Goal: Browse casually: Explore the website without a specific task or goal

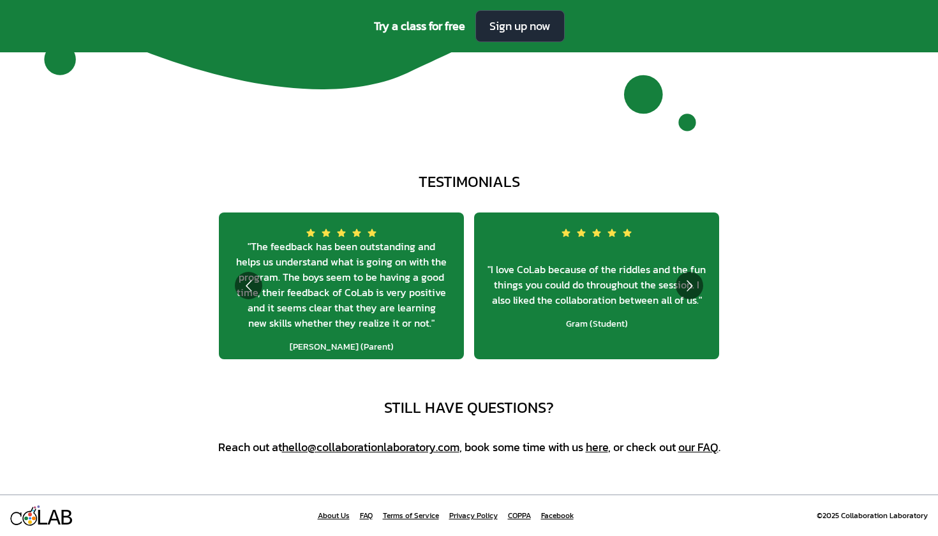
scroll to position [4582, 0]
click at [707, 286] on span "" I love CoLab because of the riddles and the fun things you could do throughou…" at bounding box center [596, 285] width 225 height 46
click at [700, 288] on button "Go to next slide" at bounding box center [688, 285] width 27 height 27
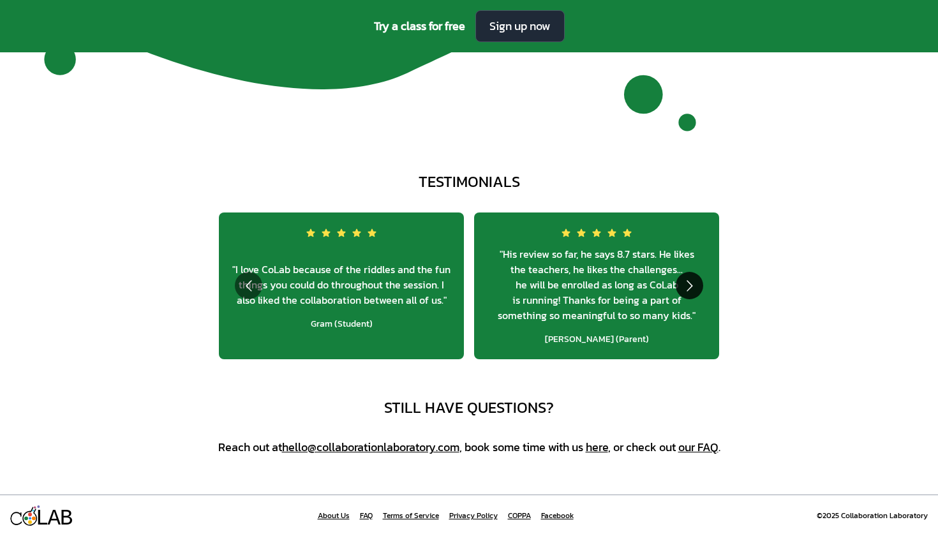
click at [700, 288] on button "Go to next slide" at bounding box center [688, 285] width 27 height 27
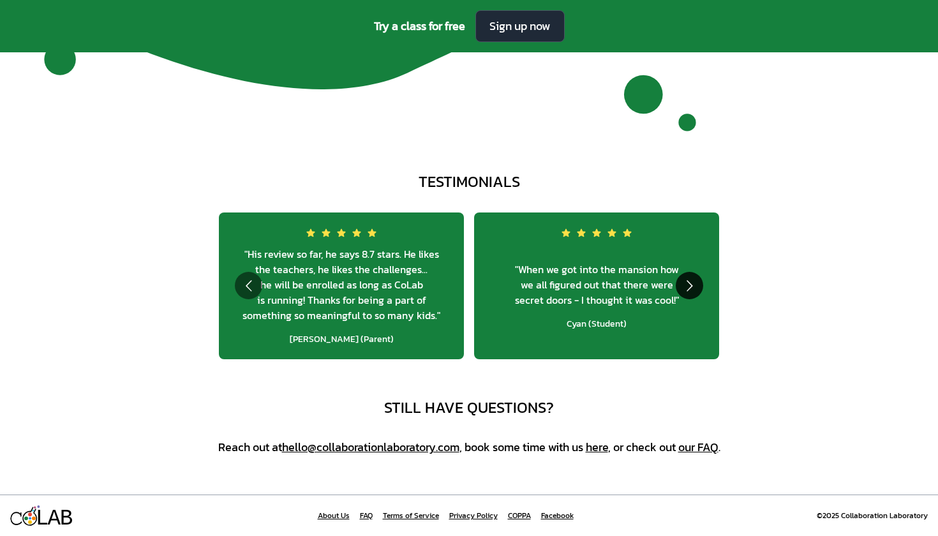
click at [700, 288] on button "Go to next slide" at bounding box center [688, 285] width 27 height 27
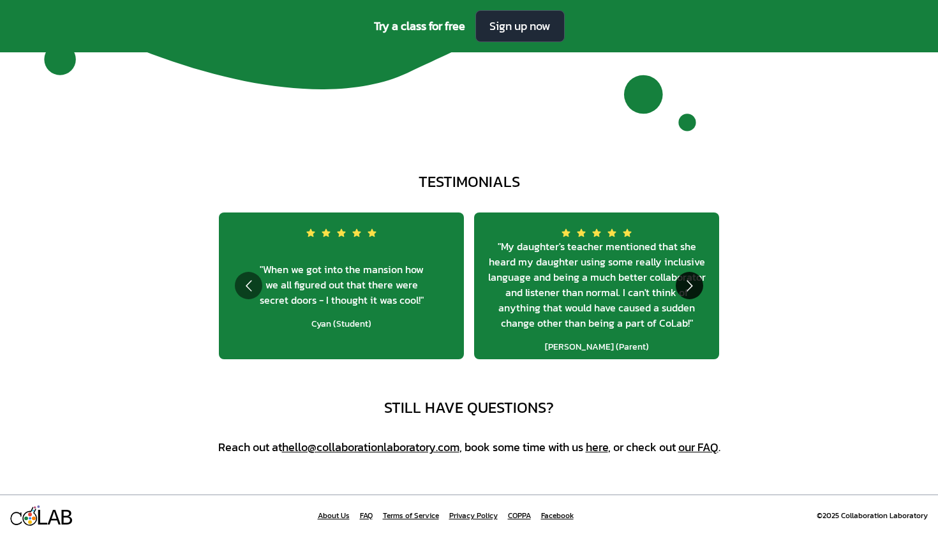
click at [700, 288] on button "Go to next slide" at bounding box center [688, 285] width 27 height 27
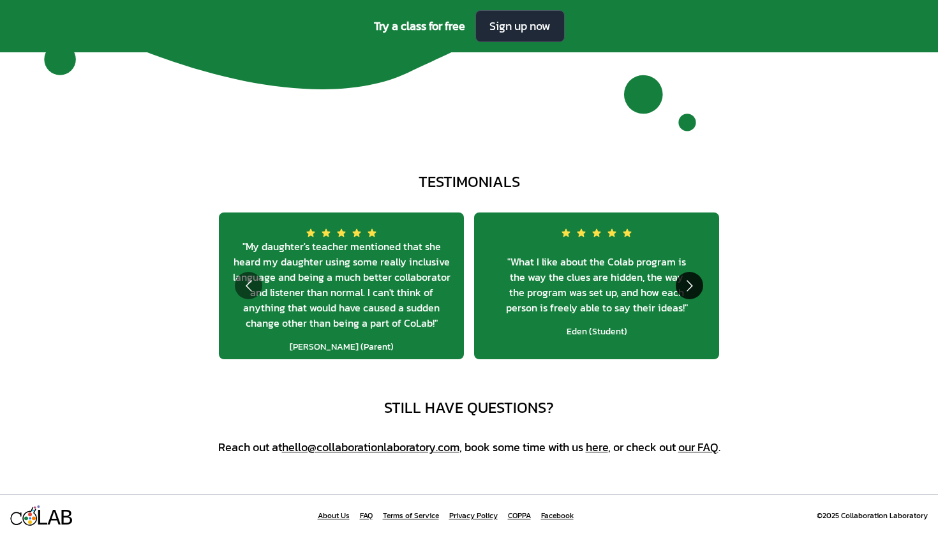
click at [700, 288] on button "Go to next slide" at bounding box center [688, 285] width 27 height 27
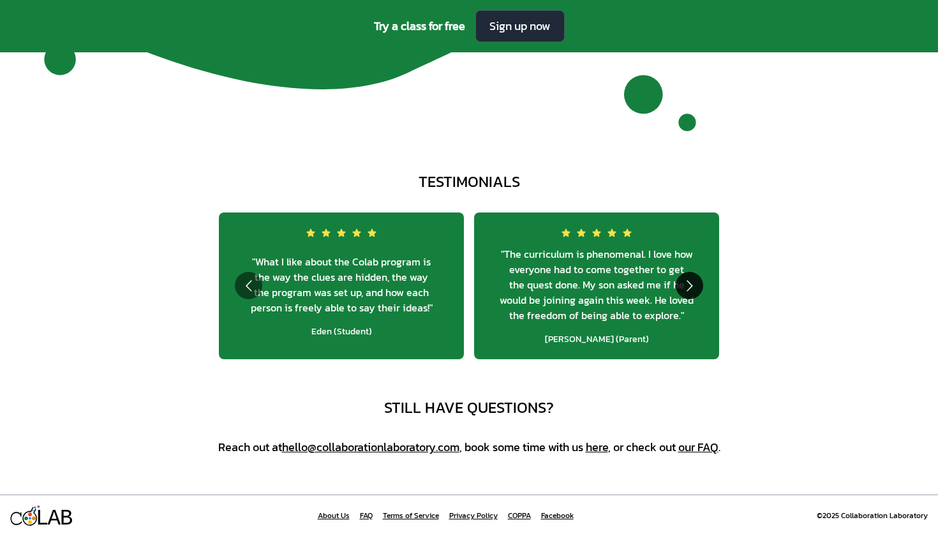
click at [700, 288] on button "Go to next slide" at bounding box center [688, 285] width 27 height 27
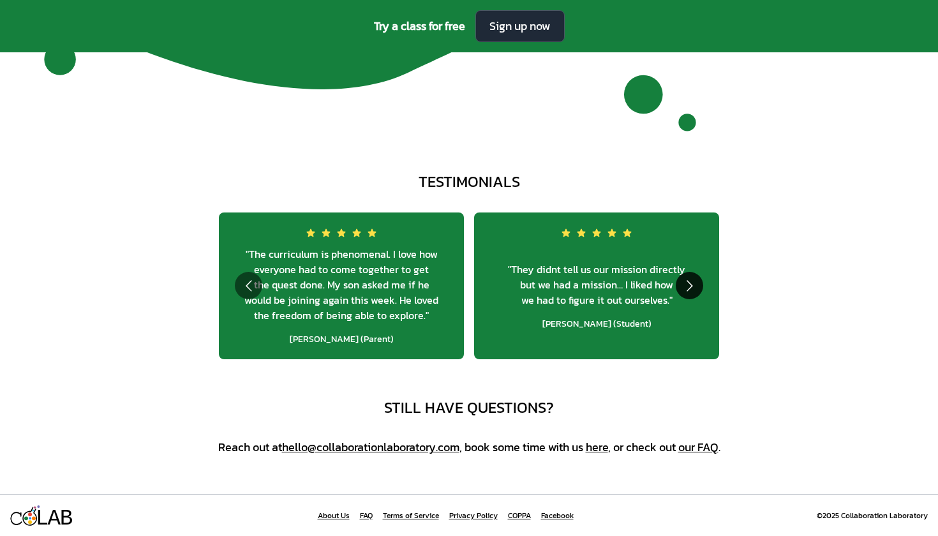
click at [700, 288] on button "Go to next slide" at bounding box center [688, 285] width 27 height 27
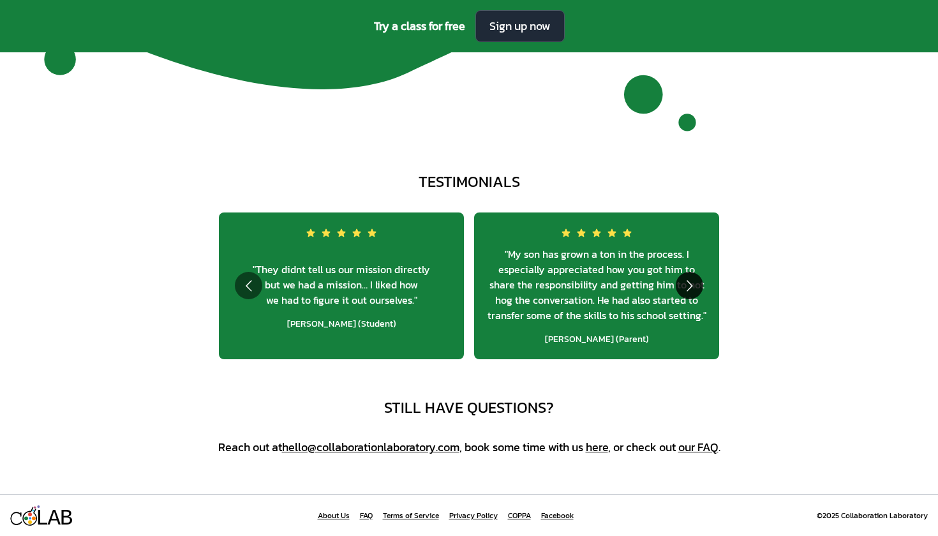
click at [700, 288] on button "Go to next slide" at bounding box center [688, 285] width 27 height 27
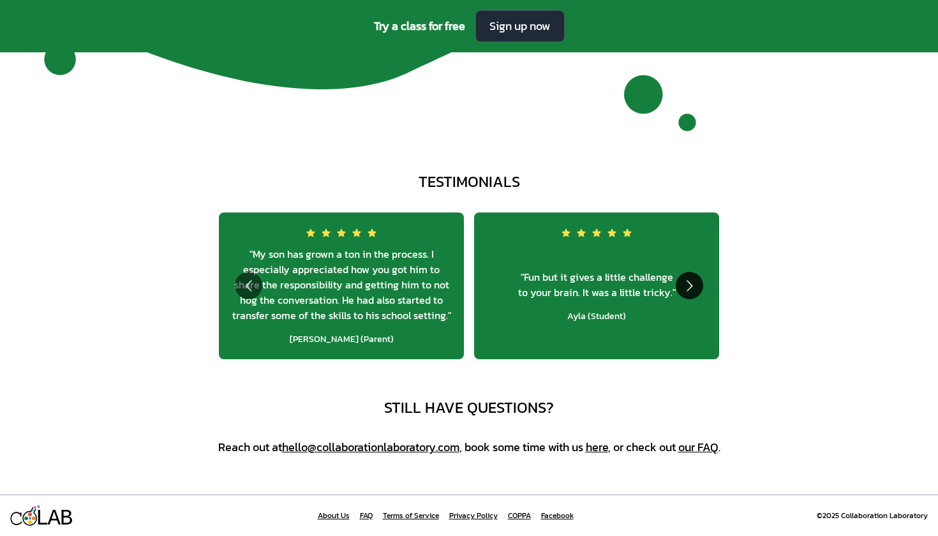
click at [700, 288] on button "Go to next slide" at bounding box center [688, 285] width 27 height 27
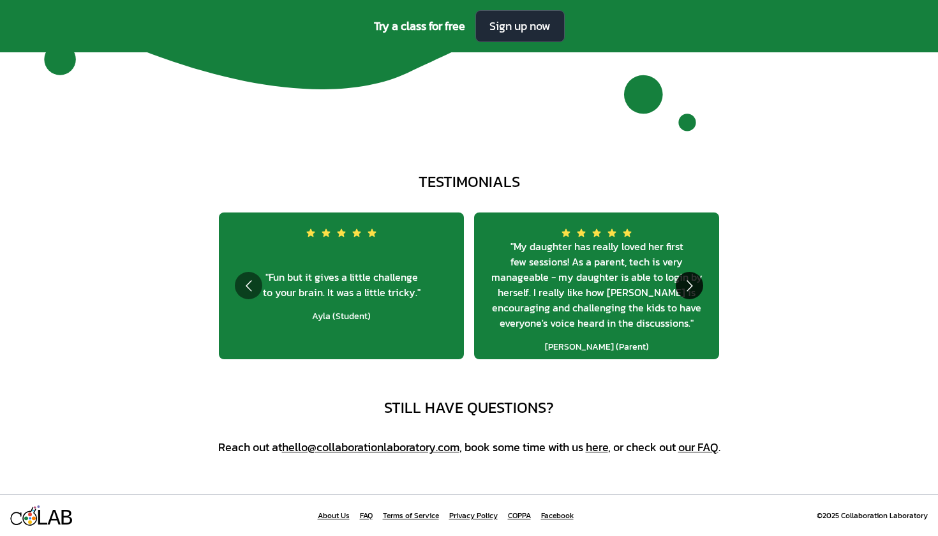
click at [700, 288] on button "Go to next slide" at bounding box center [688, 285] width 27 height 27
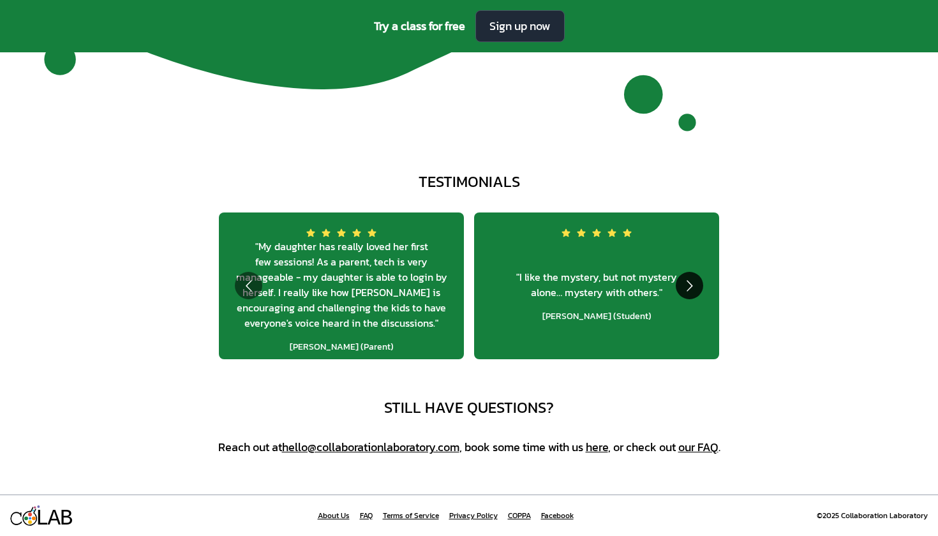
click at [700, 288] on button "Go to next slide" at bounding box center [688, 285] width 27 height 27
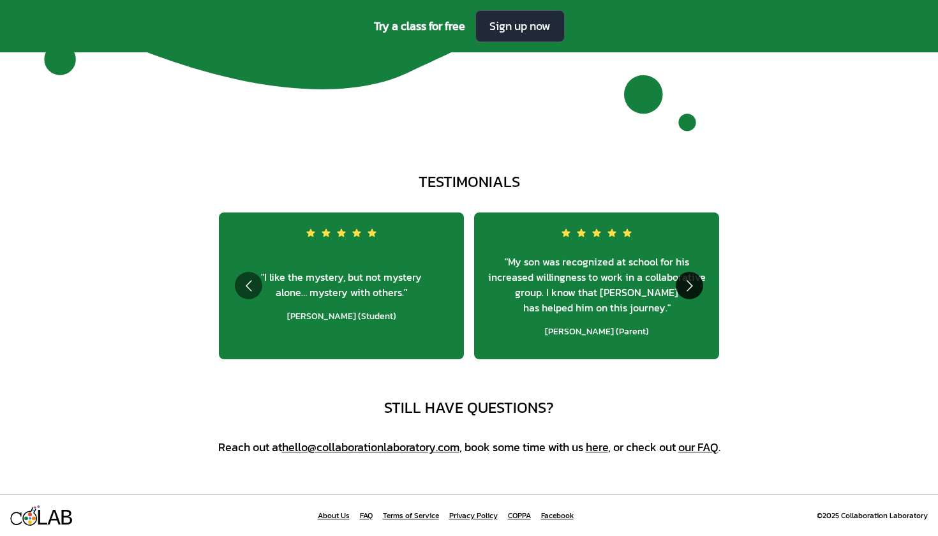
click at [700, 288] on button "Go to next slide" at bounding box center [688, 285] width 27 height 27
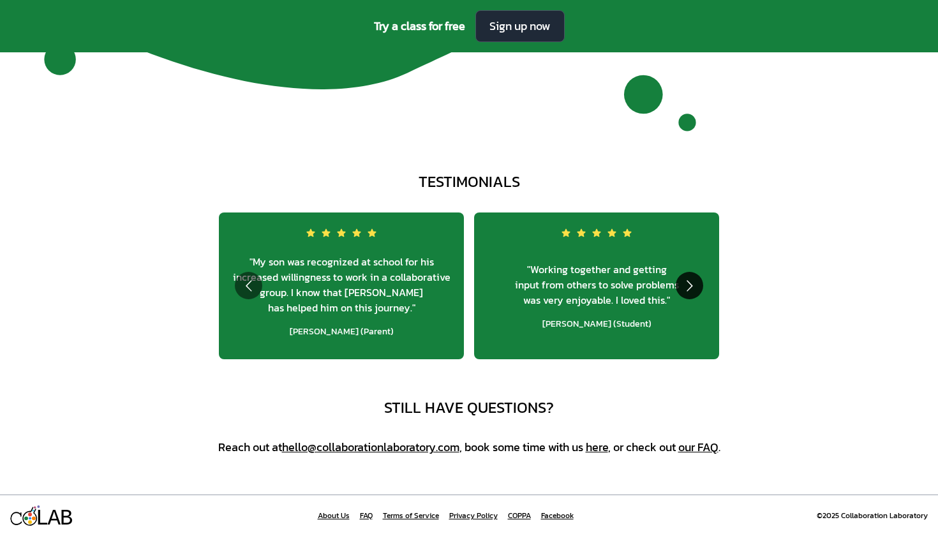
click at [700, 288] on button "Go to next slide" at bounding box center [688, 285] width 27 height 27
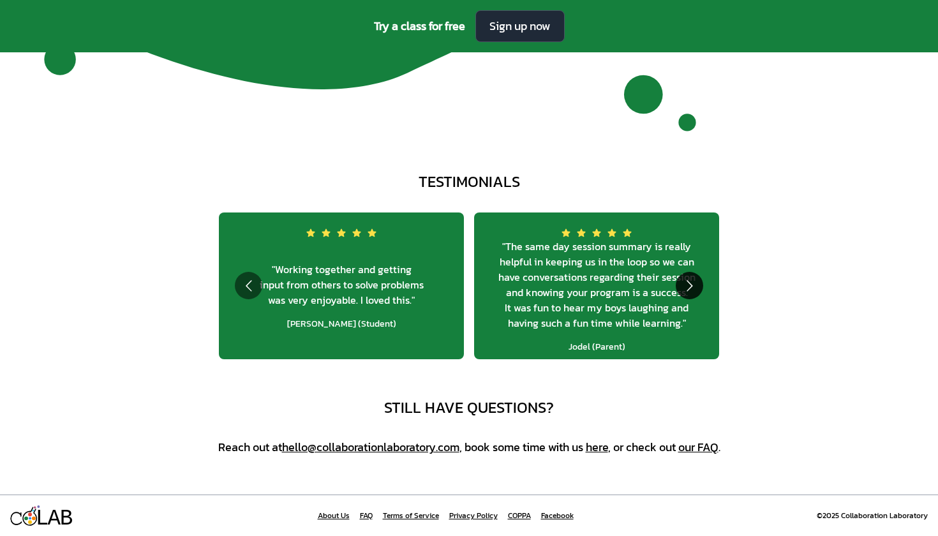
click at [700, 288] on button "Go to next slide" at bounding box center [688, 285] width 27 height 27
